Goal: Obtain resource: Download file/media

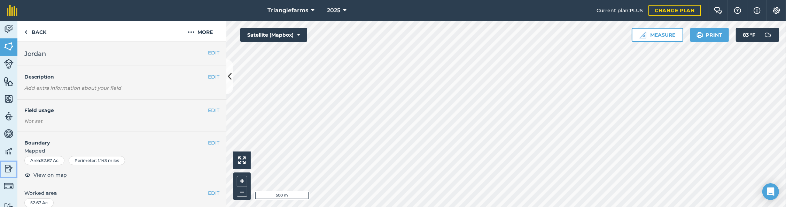
click at [6, 172] on img at bounding box center [9, 168] width 10 height 10
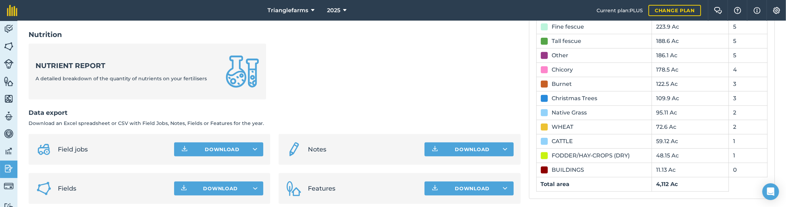
scroll to position [345, 0]
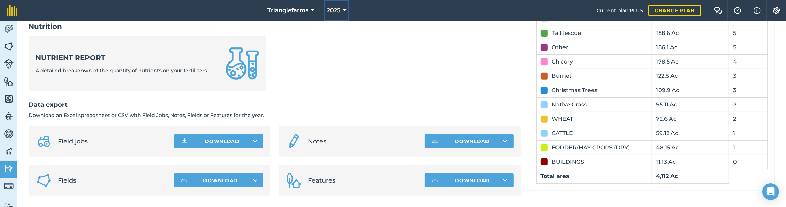
click at [328, 11] on span "2025" at bounding box center [333, 10] width 13 height 8
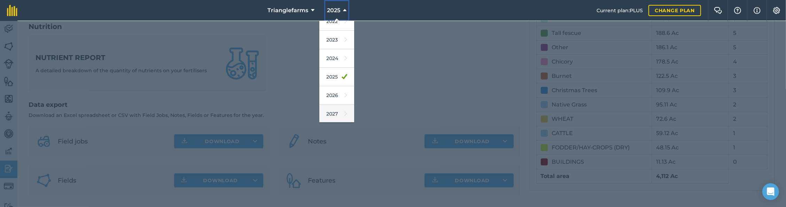
scroll to position [101, 0]
click at [327, 97] on link "2026" at bounding box center [336, 95] width 35 height 18
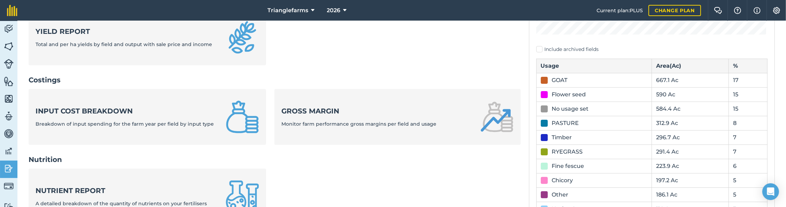
scroll to position [253, 0]
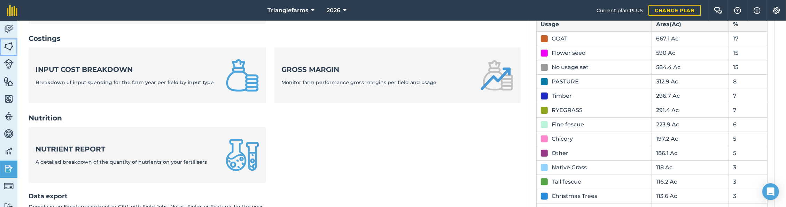
click at [11, 44] on img at bounding box center [9, 46] width 10 height 10
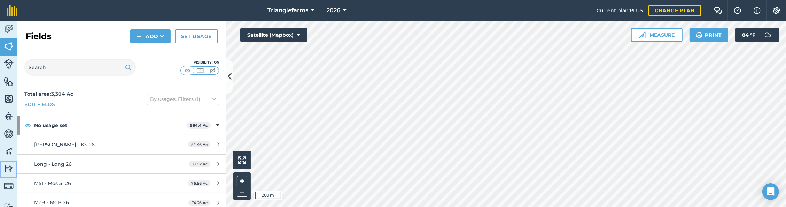
click at [7, 167] on img at bounding box center [9, 168] width 10 height 10
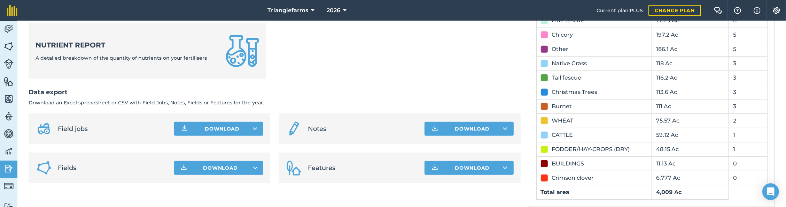
scroll to position [367, 0]
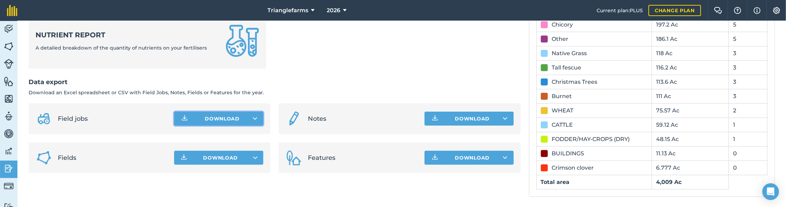
click at [256, 117] on button "Download" at bounding box center [218, 118] width 89 height 14
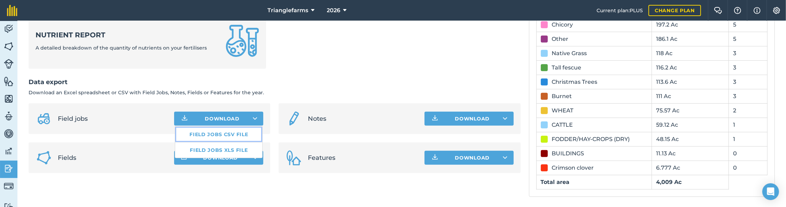
click at [223, 133] on link "Field jobs CSV file" at bounding box center [218, 133] width 87 height 15
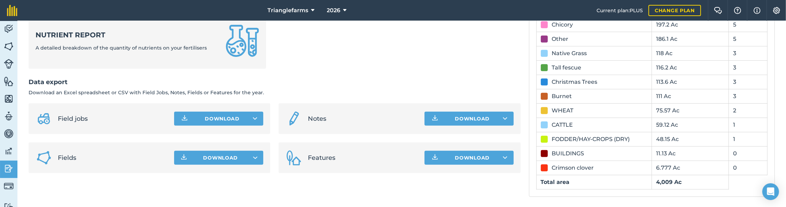
click at [273, 158] on ul "Field jobs Download Notes Download Fields Download Features Download" at bounding box center [275, 138] width 492 height 70
click at [341, 9] on button "2026" at bounding box center [336, 10] width 25 height 21
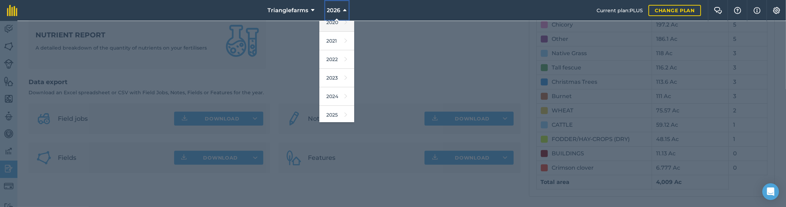
scroll to position [95, 0]
click at [334, 85] on link "2025" at bounding box center [336, 83] width 35 height 18
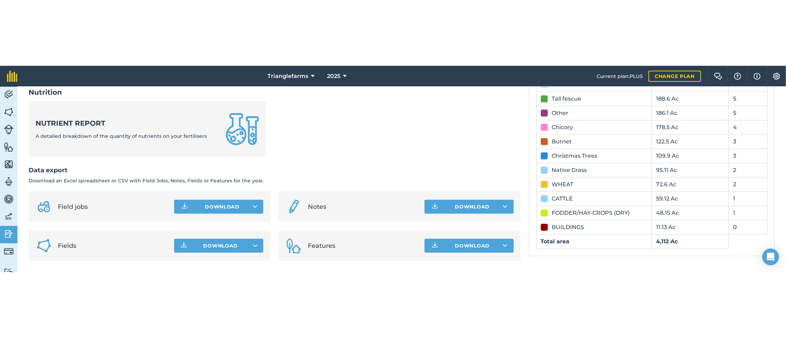
scroll to position [345, 0]
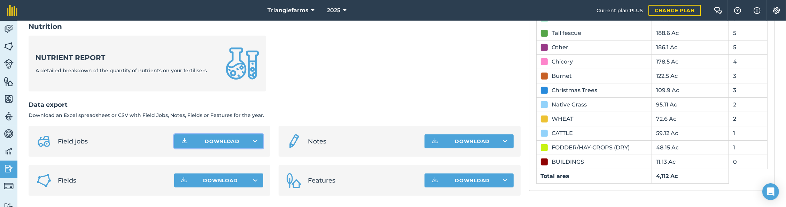
click at [255, 141] on icon at bounding box center [255, 141] width 5 height 7
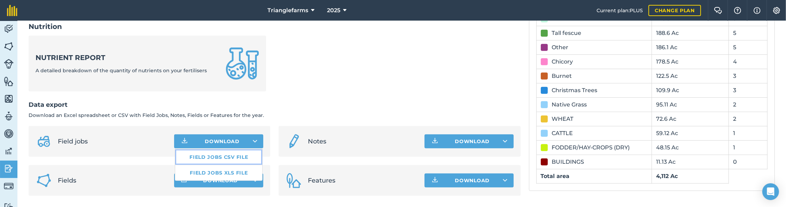
click at [220, 156] on link "Field jobs CSV file" at bounding box center [218, 156] width 87 height 15
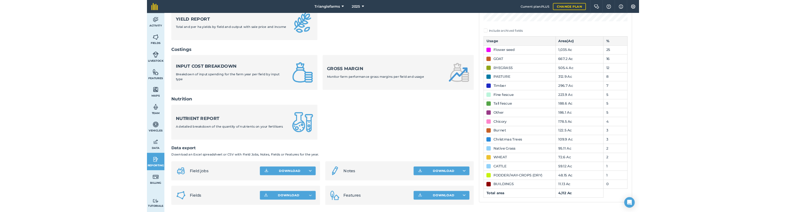
scroll to position [212, 0]
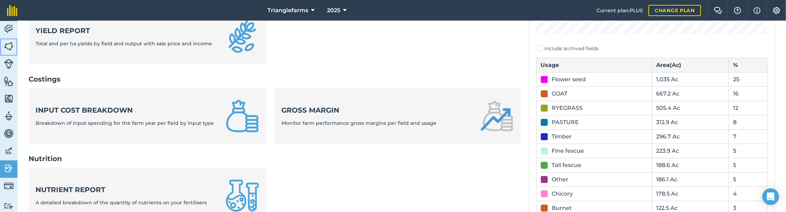
click at [7, 45] on img at bounding box center [9, 46] width 10 height 10
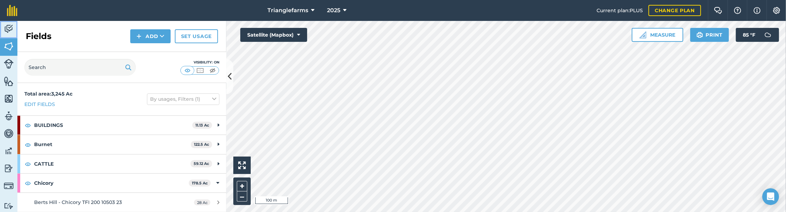
click at [10, 25] on img at bounding box center [9, 29] width 10 height 10
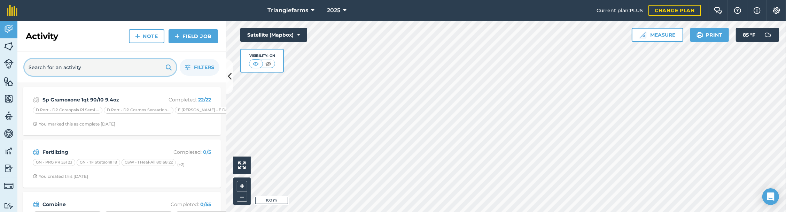
click at [73, 68] on input "text" at bounding box center [100, 67] width 152 height 17
paste input "d5cda8f9-2bac-49a5-9c69-ea160fbfcd5d"
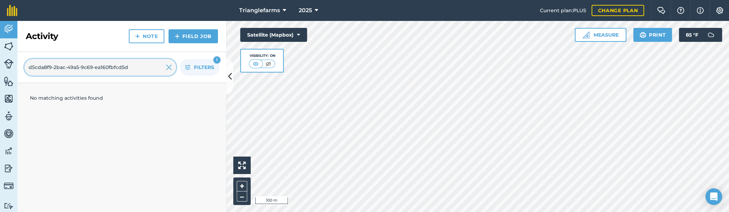
click at [82, 67] on input "d5cda8f9-2bac-49a5-9c69-ea160fbfcd5d" at bounding box center [100, 67] width 152 height 17
paste input "Sp23 Avatar 15oz invade 1qt"
type input "Sp23 Avatar 15oz invade 1qt"
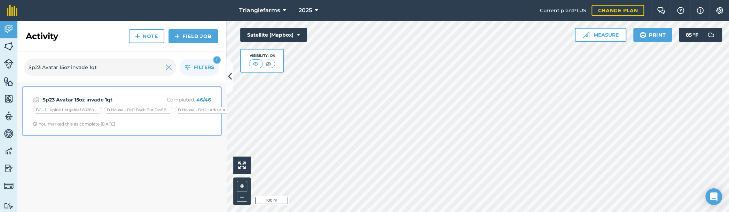
click at [88, 98] on strong "Sp23 Avatar 15oz invade 1qt" at bounding box center [97, 100] width 110 height 8
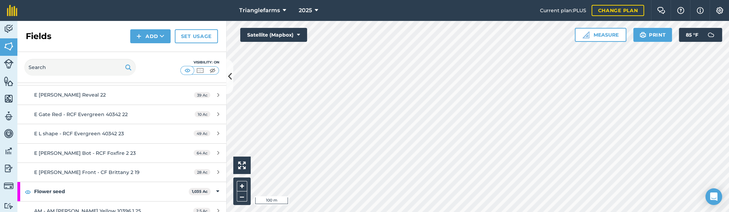
scroll to position [285, 0]
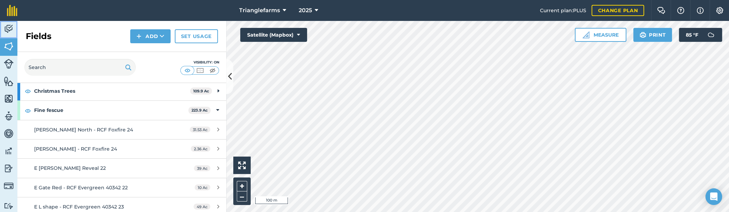
click at [7, 28] on img at bounding box center [9, 29] width 10 height 10
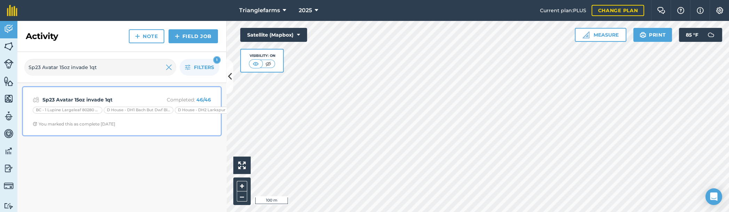
click at [125, 98] on strong "Sp23 Avatar 15oz invade 1qt" at bounding box center [97, 100] width 110 height 8
